Goal: Answer question/provide support

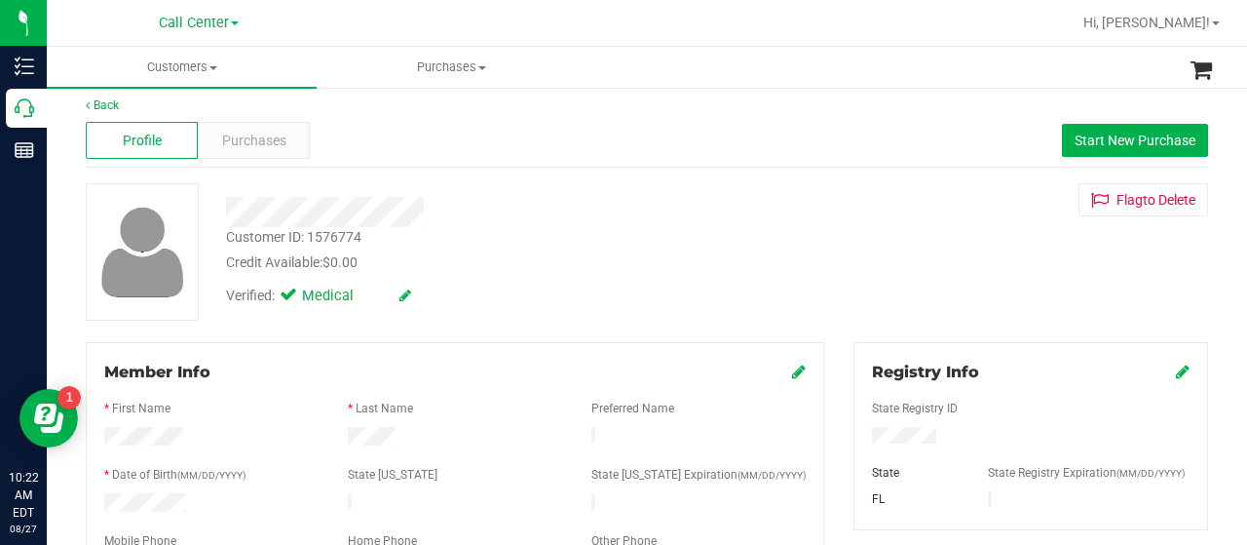
scroll to position [6, 0]
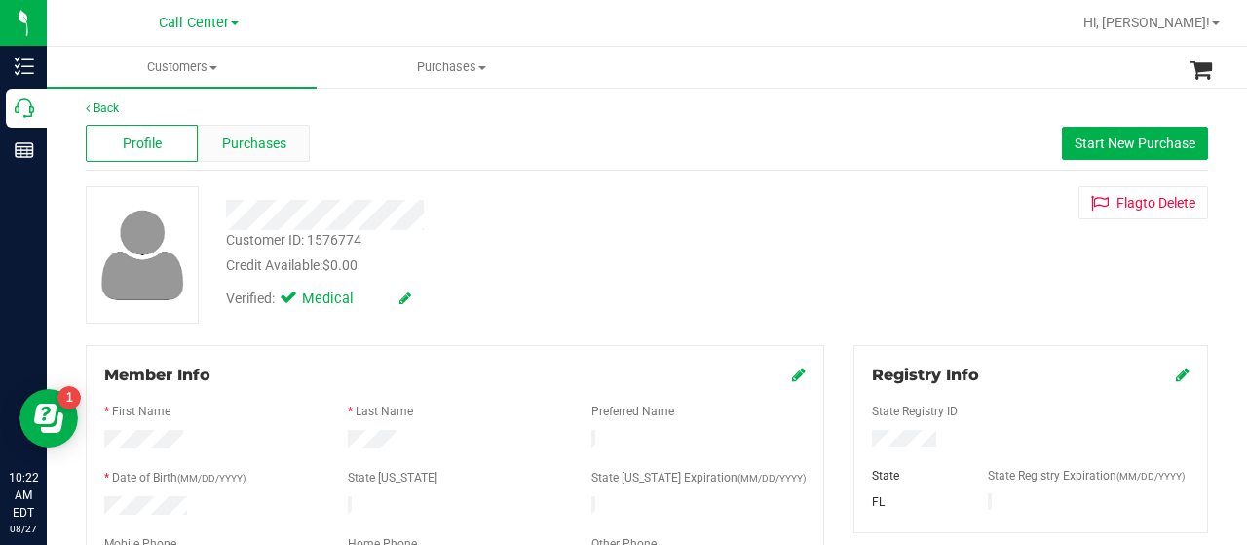
click at [267, 134] on span "Purchases" at bounding box center [254, 144] width 64 height 20
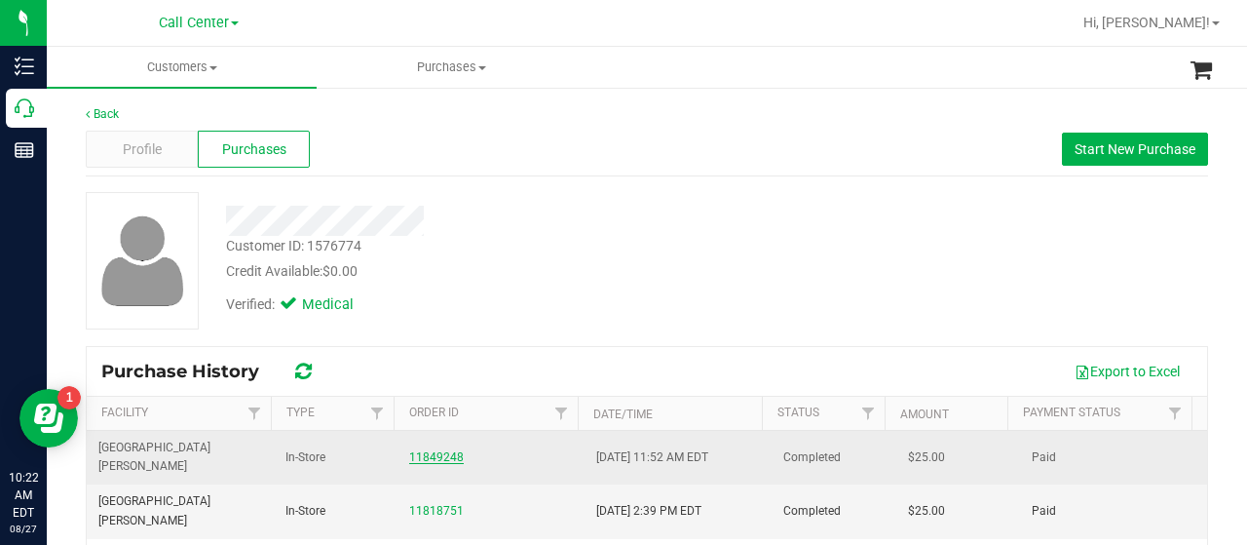
click at [441, 450] on link "11849248" at bounding box center [436, 457] width 55 height 14
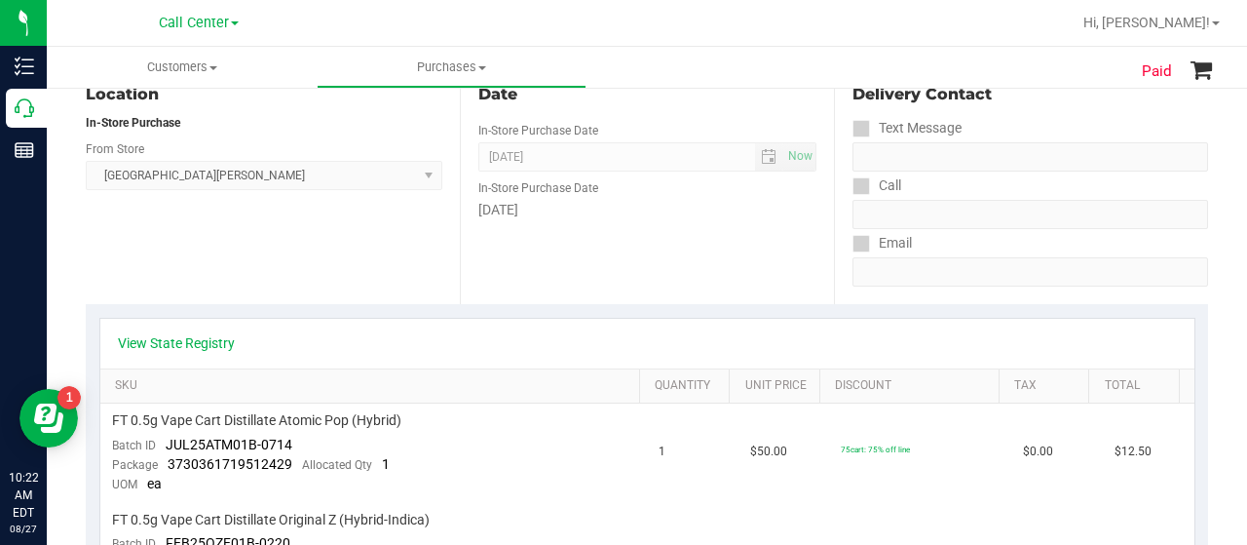
scroll to position [262, 0]
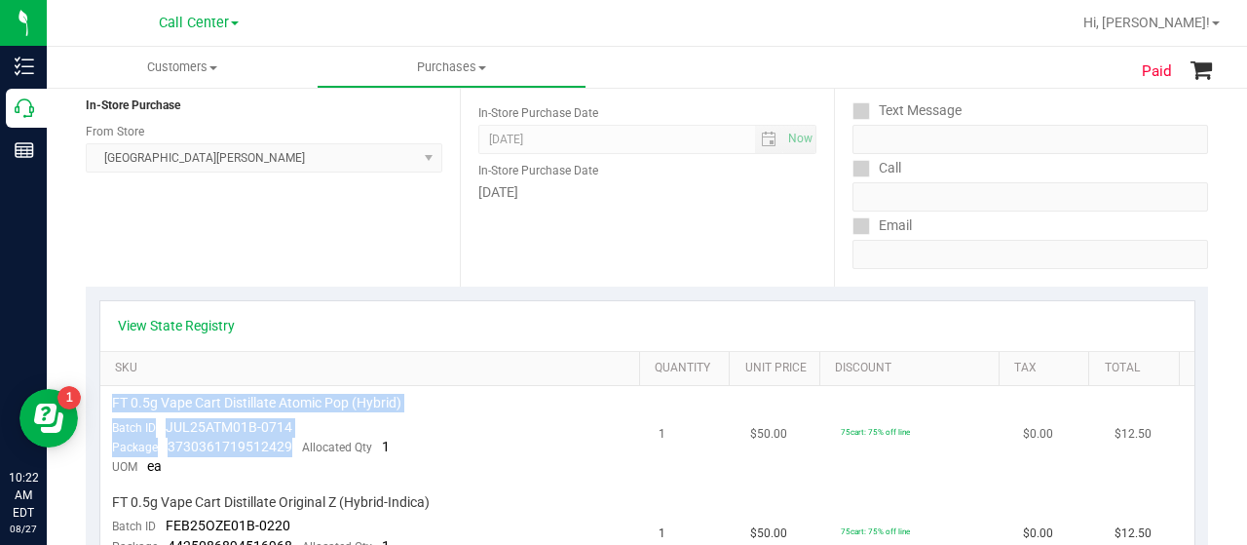
drag, startPoint x: 286, startPoint y: 441, endPoint x: 101, endPoint y: 394, distance: 190.3
click at [101, 394] on td "FT 0.5g Vape Cart Distillate Atomic Pop (Hybrid) Batch ID JUL25ATM01B-0714 Pack…" at bounding box center [374, 435] width 548 height 99
copy td "FT 0.5g Vape Cart Distillate Atomic Pop (Hybrid) Batch ID JUL25ATM01B-0714 Pack…"
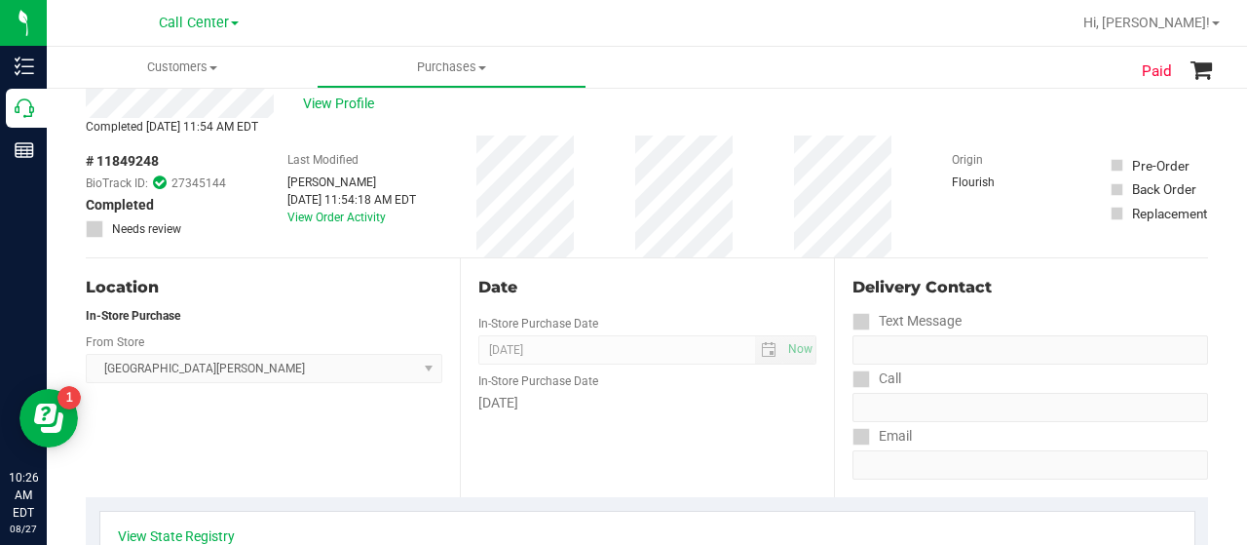
scroll to position [49, 0]
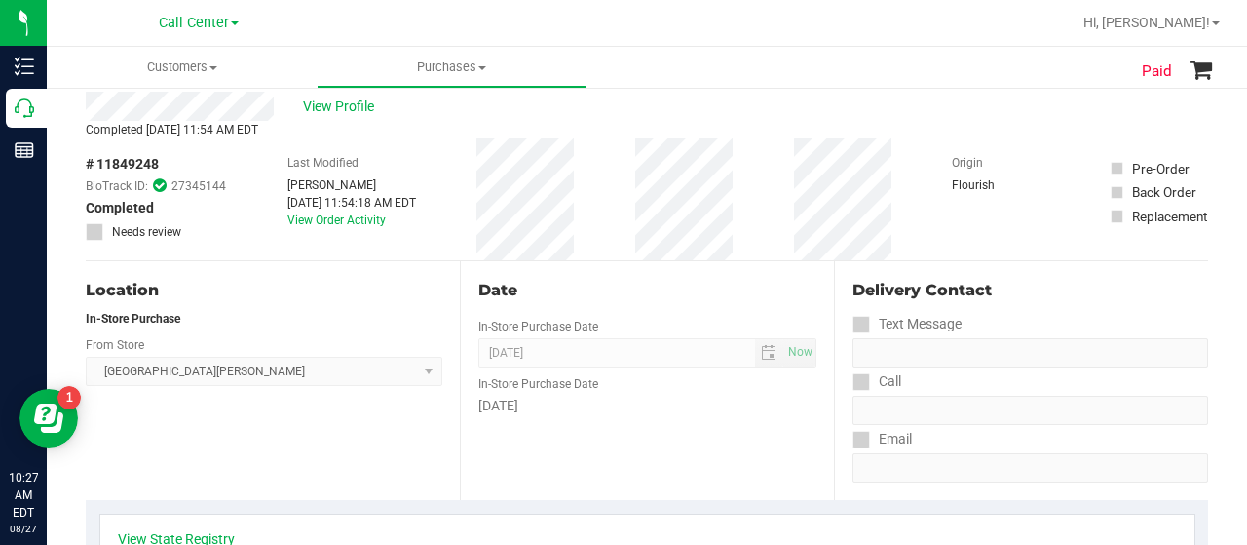
drag, startPoint x: 161, startPoint y: 165, endPoint x: 97, endPoint y: 165, distance: 63.3
click at [97, 165] on div "# 11849248 BioTrack ID: 27345144 Completed Needs review" at bounding box center [156, 197] width 140 height 87
copy span "11849248"
click at [347, 103] on span "View Profile" at bounding box center [342, 106] width 78 height 20
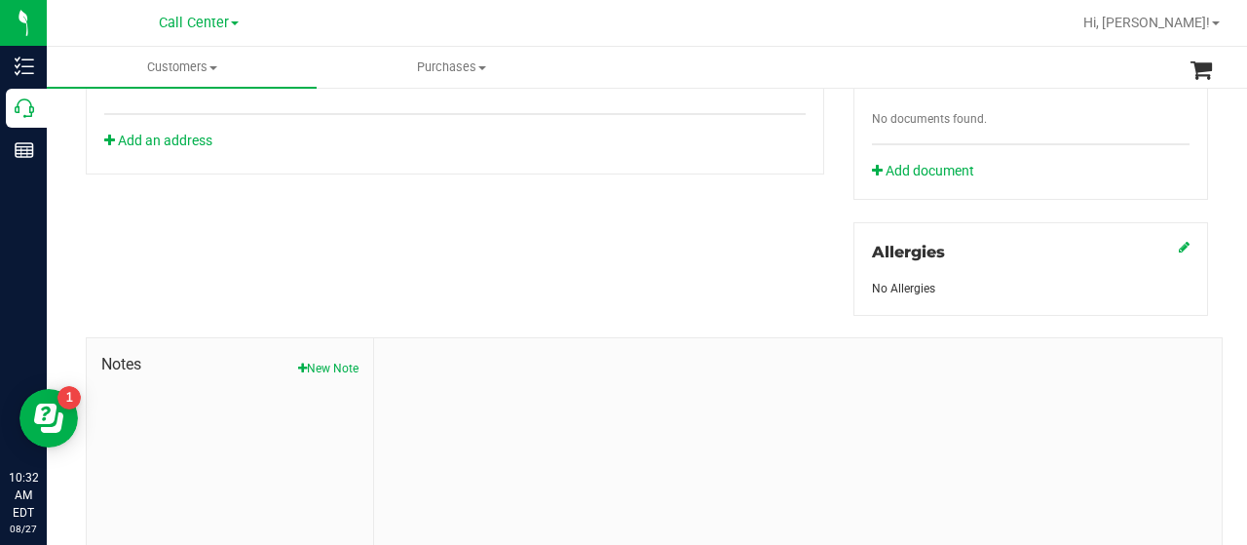
scroll to position [860, 0]
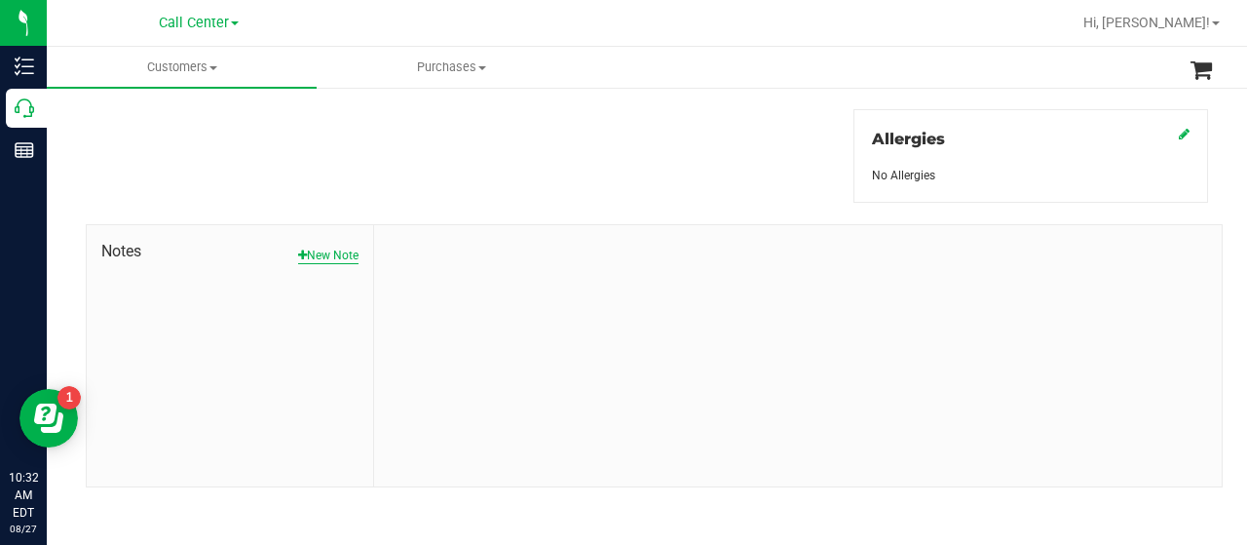
click at [318, 250] on button "New Note" at bounding box center [328, 256] width 60 height 18
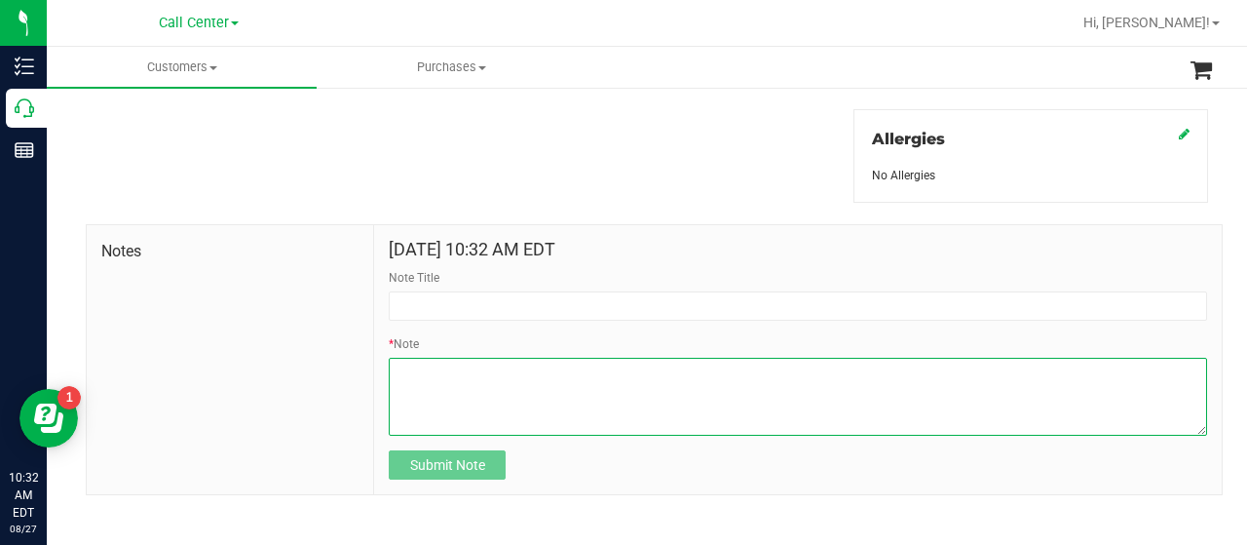
click at [504, 411] on textarea "* Note" at bounding box center [798, 397] width 819 height 78
paste textarea "Completed By: [PERSON_NAME] Contact Reasons: feedback.complaint.product1 Order …"
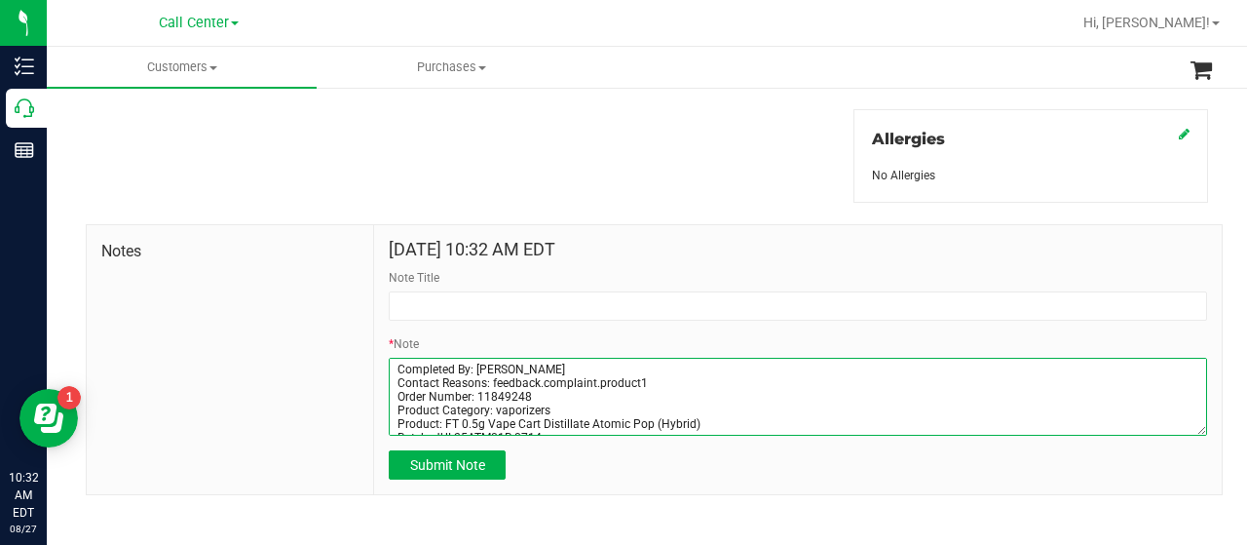
scroll to position [96, 0]
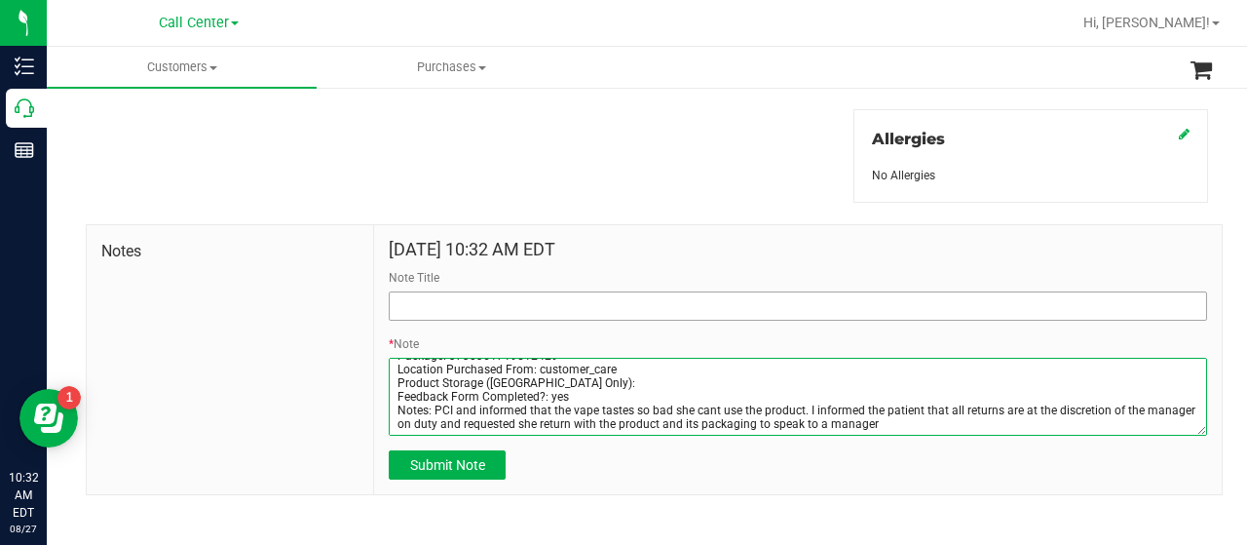
type textarea "Completed By: [PERSON_NAME] Contact Reasons: feedback.complaint.product1 Order …"
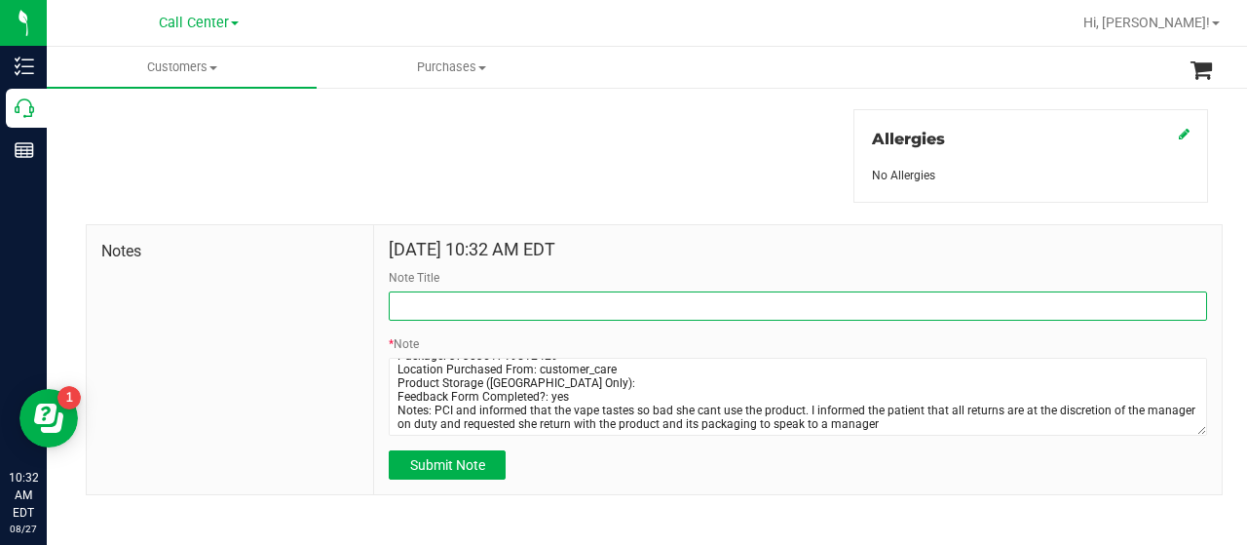
click at [542, 291] on input "Note Title" at bounding box center [798, 305] width 819 height 29
type input "complaint"
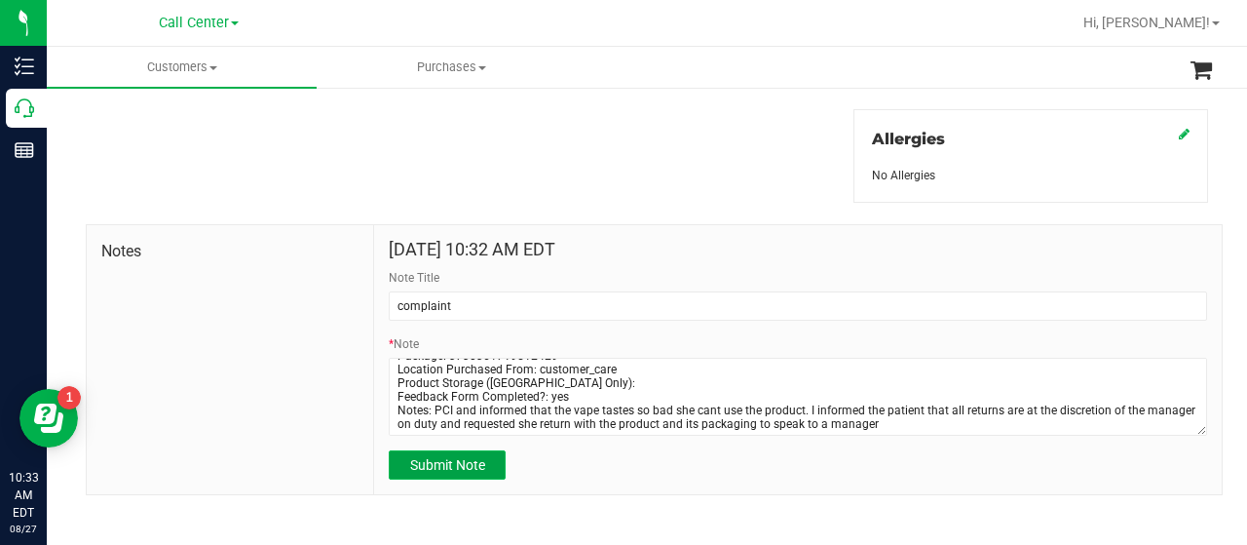
click at [473, 473] on button "Submit Note" at bounding box center [447, 464] width 117 height 29
